Goal: Information Seeking & Learning: Compare options

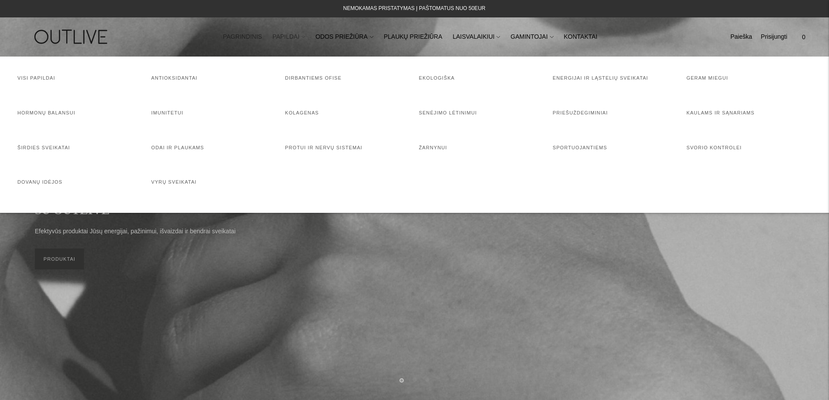
click at [292, 34] on link "PAPILDAI" at bounding box center [288, 36] width 33 height 19
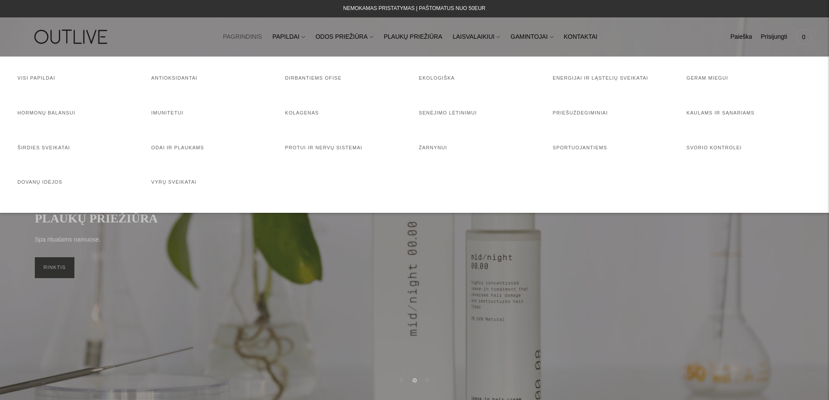
click at [651, 41] on nav "PAGRINDINIS PAPILDAI Visi papildai Antioksidantai Dirbantiems ofise Ekologiška …" at bounding box center [414, 37] width 533 height 30
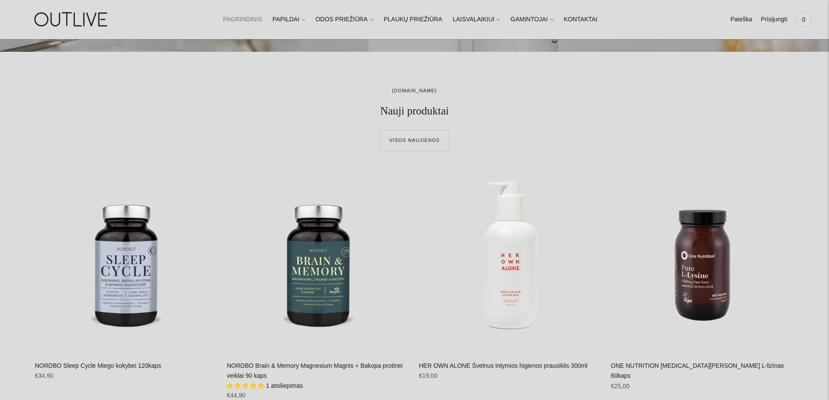
scroll to position [609, 0]
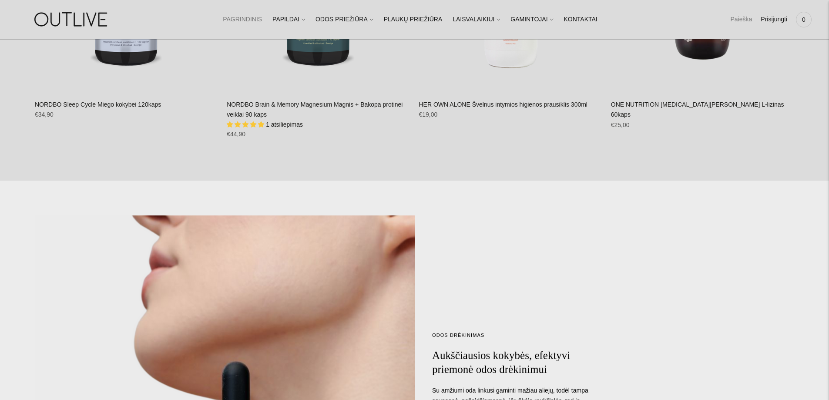
click at [734, 17] on link "Paieška" at bounding box center [741, 19] width 22 height 19
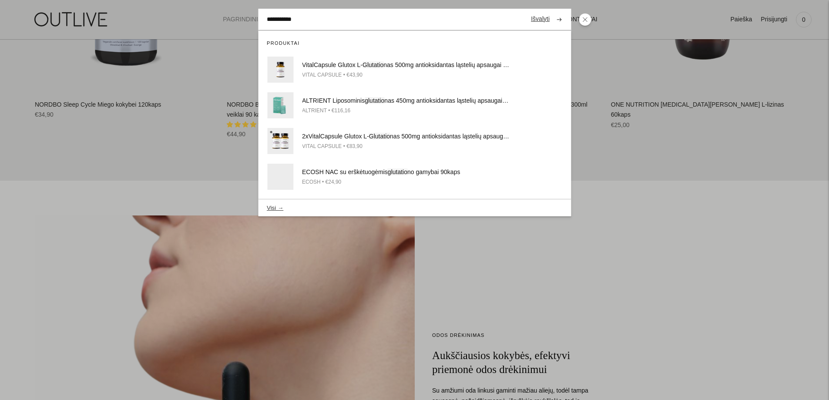
type input "**********"
click at [551, 11] on button "submit" at bounding box center [558, 19] width 15 height 17
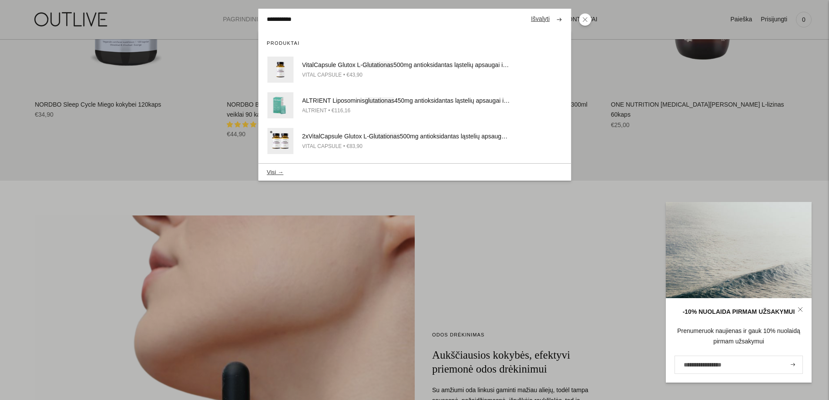
scroll to position [608, 0]
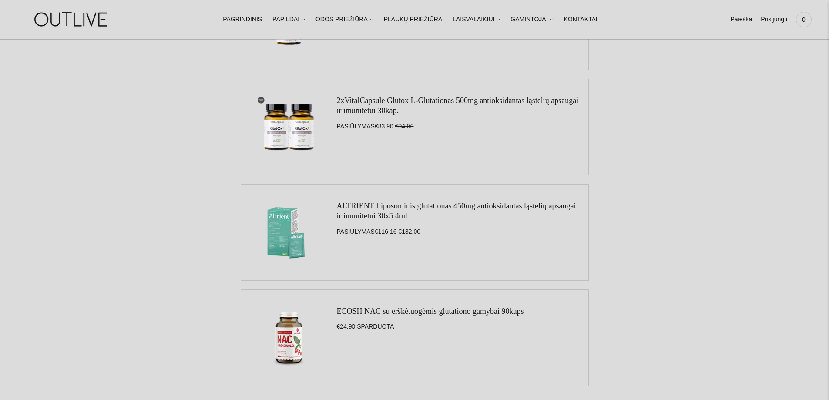
scroll to position [261, 0]
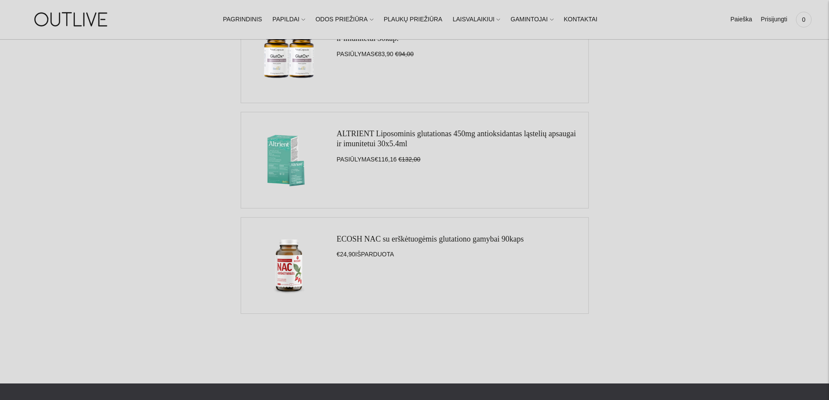
click at [388, 240] on link "ECOSH NAC su erškėtuogėmis glutationo gamybai 90kaps" at bounding box center [430, 238] width 187 height 9
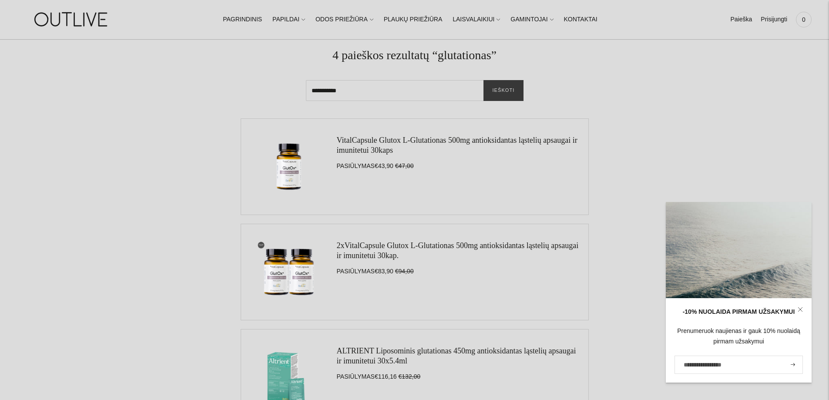
scroll to position [43, 0]
click at [392, 140] on link "VitalCapsule Glutox L-Glutationas 500mg antioksidantas ląstelių apsaugai ir imu…" at bounding box center [457, 145] width 241 height 19
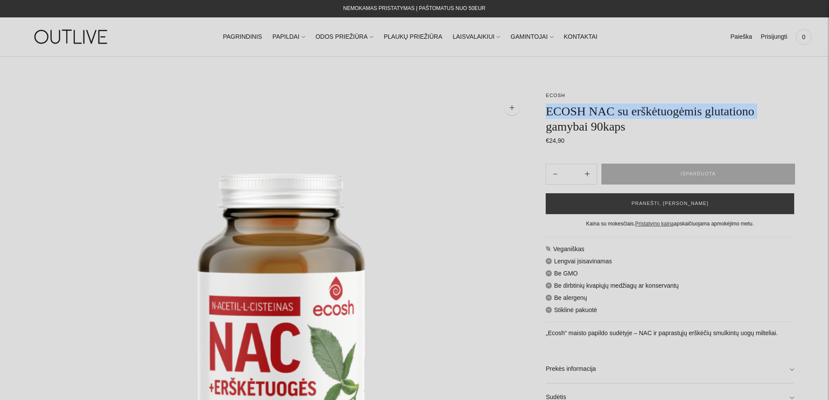
drag, startPoint x: 613, startPoint y: 130, endPoint x: 543, endPoint y: 115, distance: 71.6
drag, startPoint x: 720, startPoint y: 126, endPoint x: 531, endPoint y: 110, distance: 189.9
copy h1 "ECOSH NAC su erškėtuogėmis glutationo gamybai 90kaps"
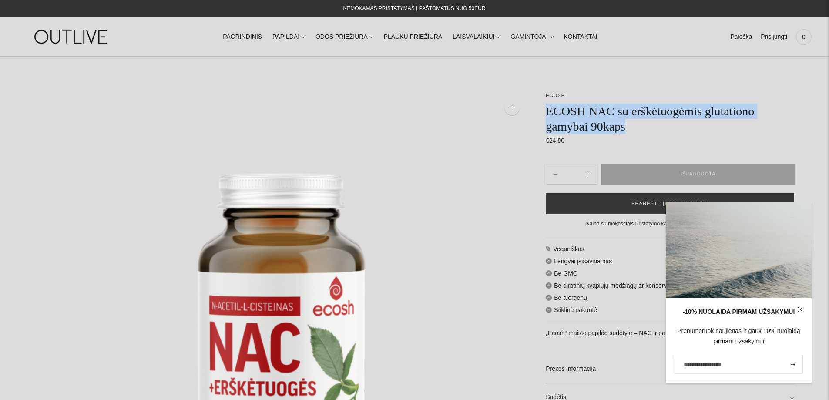
click at [386, 139] on img at bounding box center [281, 337] width 493 height 493
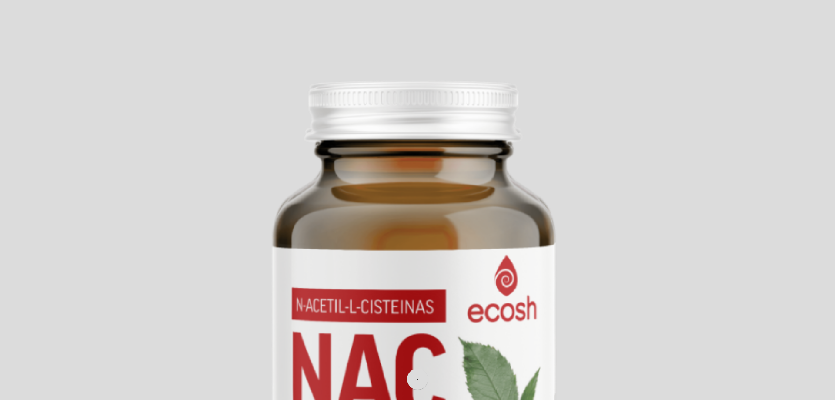
scroll to position [174, 0]
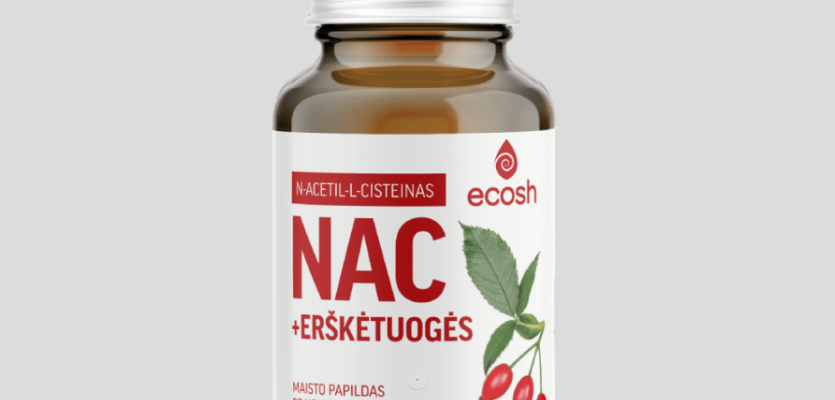
click at [712, 47] on img at bounding box center [414, 243] width 835 height 835
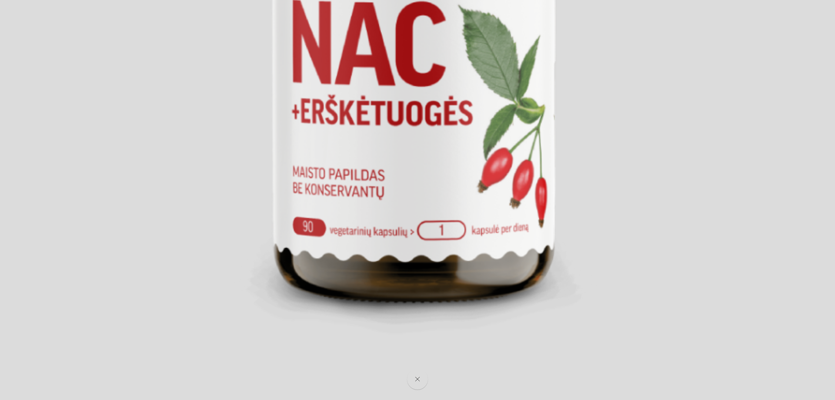
scroll to position [429, 0]
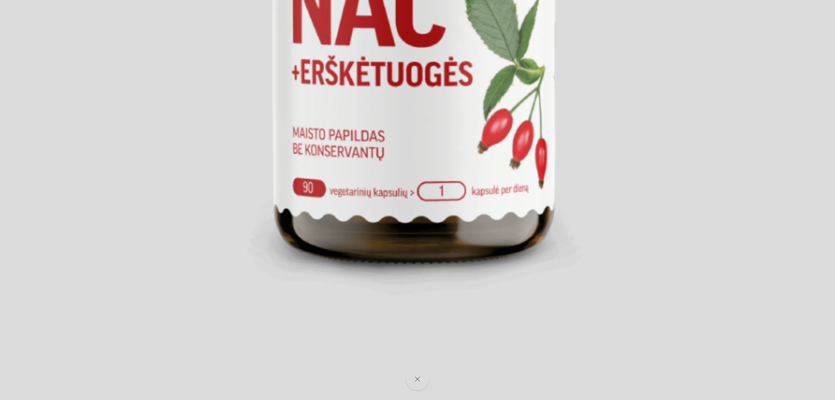
click at [419, 374] on button "Close" at bounding box center [417, 379] width 23 height 23
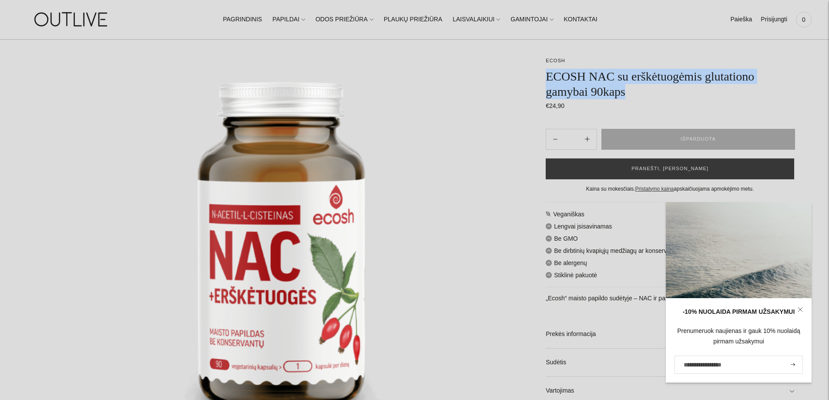
scroll to position [222, 0]
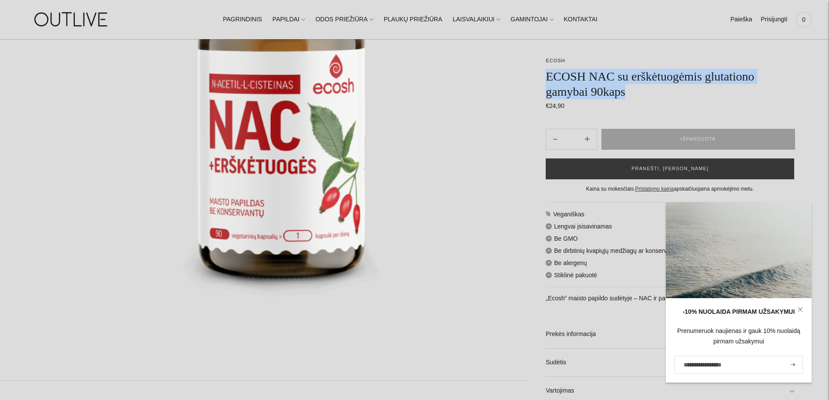
click at [800, 311] on icon at bounding box center [799, 309] width 5 height 5
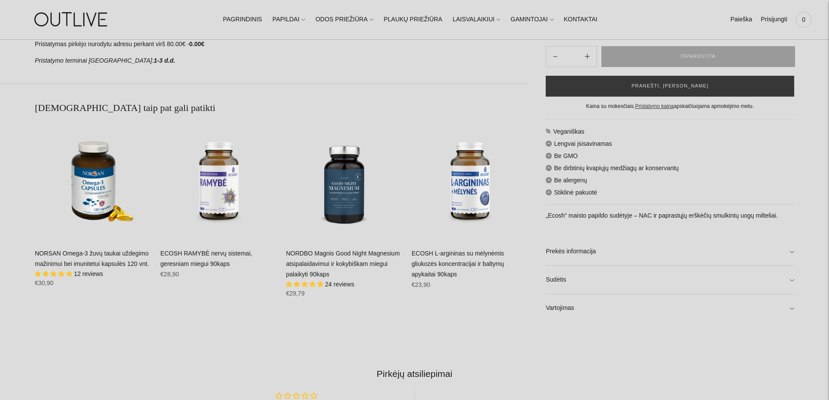
scroll to position [700, 0]
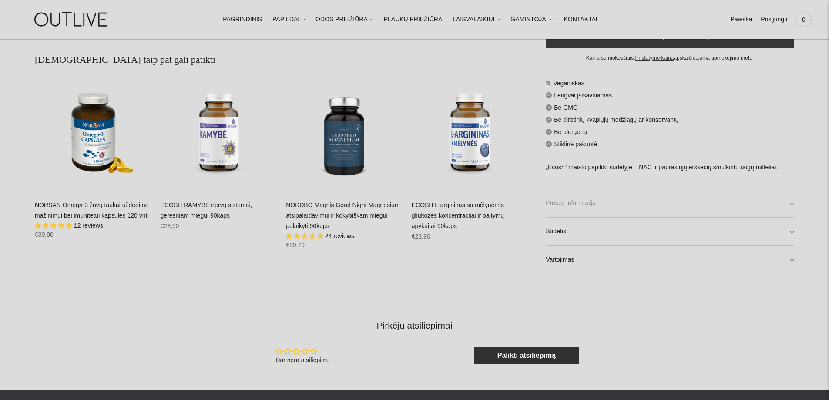
click at [587, 203] on link "Prekės informacija" at bounding box center [669, 203] width 248 height 28
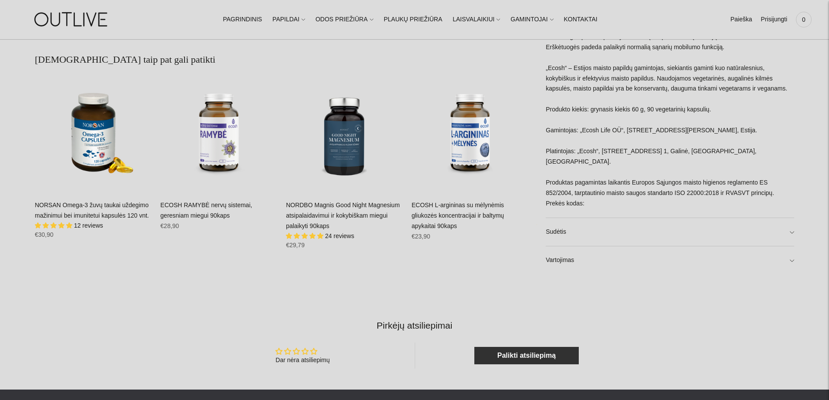
scroll to position [613, 0]
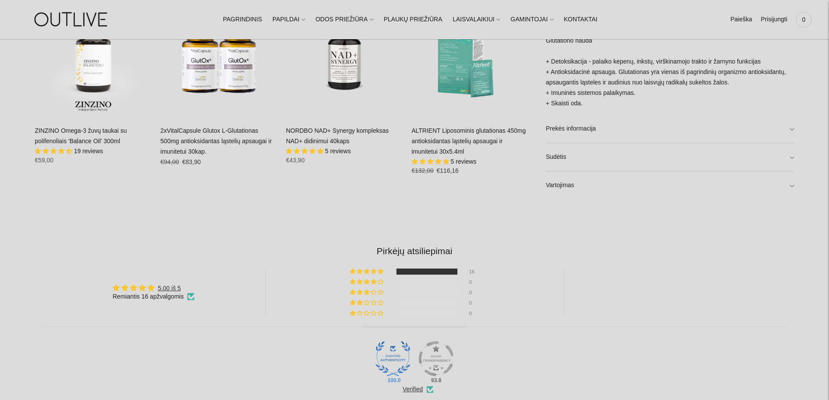
scroll to position [783, 0]
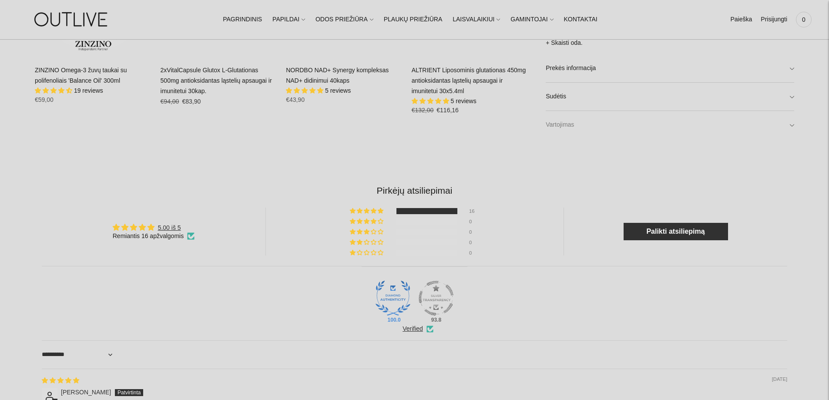
click at [567, 124] on link "Vartojimas" at bounding box center [669, 125] width 248 height 28
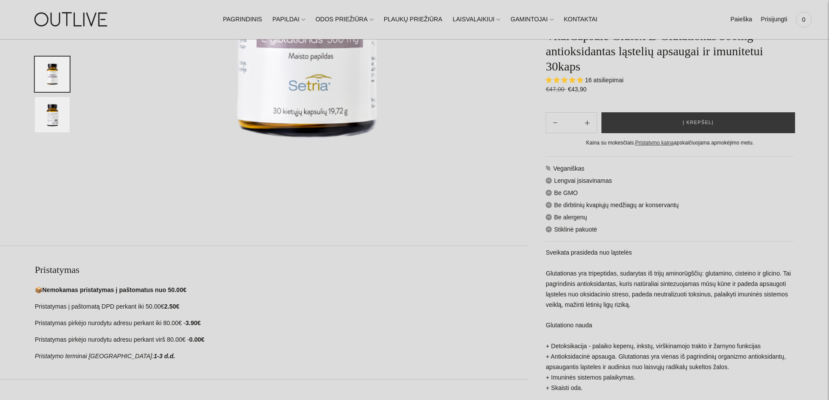
scroll to position [87, 0]
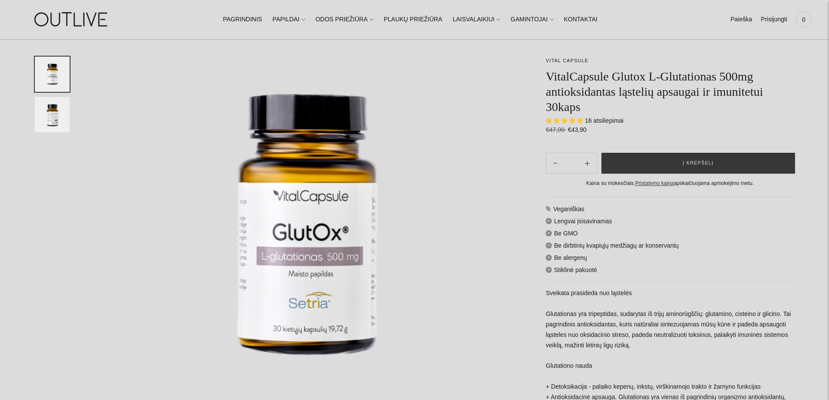
click at [757, 74] on h1 "VitalCapsule Glutox L-Glutationas 500mg antioksidantas ląstelių apsaugai ir imu…" at bounding box center [669, 92] width 248 height 46
drag, startPoint x: 762, startPoint y: 74, endPoint x: 674, endPoint y: 76, distance: 87.4
click at [674, 76] on h1 "VitalCapsule Glutox L-Glutationas 500mg antioksidantas ląstelių apsaugai ir imu…" at bounding box center [669, 92] width 248 height 46
copy h1 "L-Glutationas"
